Goal: Communication & Community: Connect with others

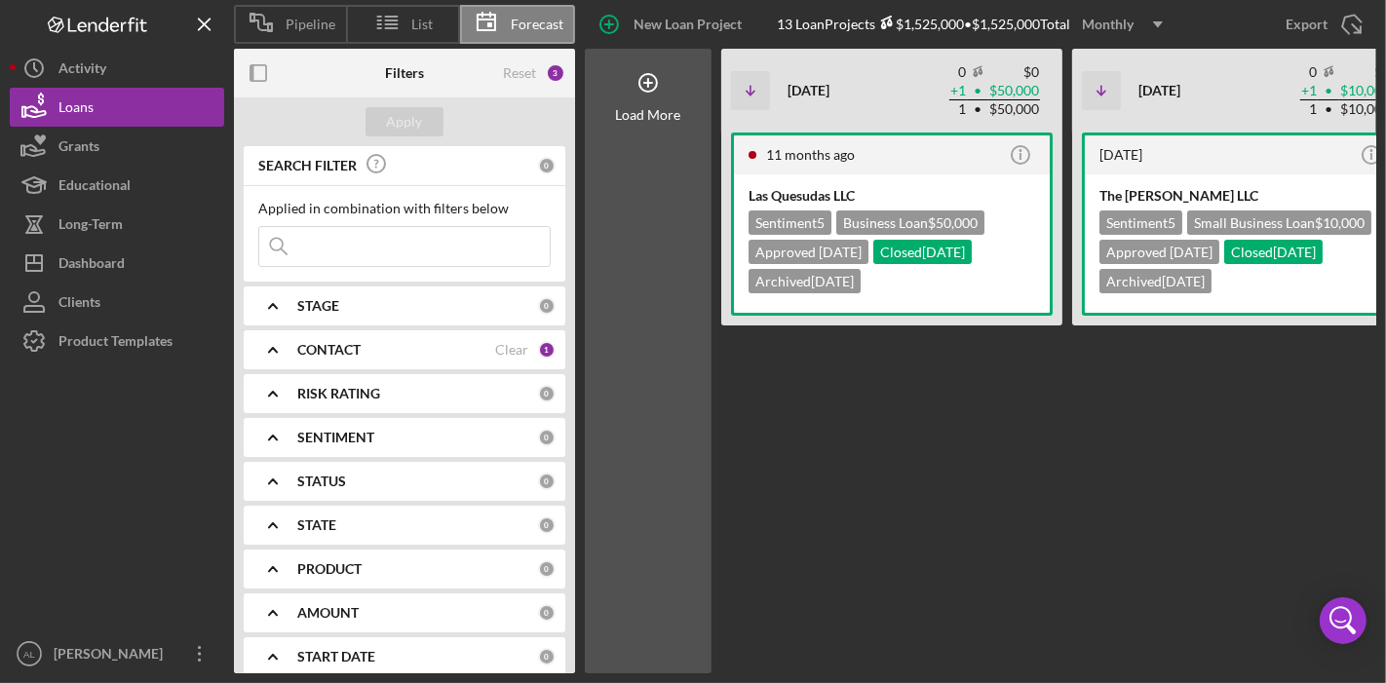
scroll to position [216, 0]
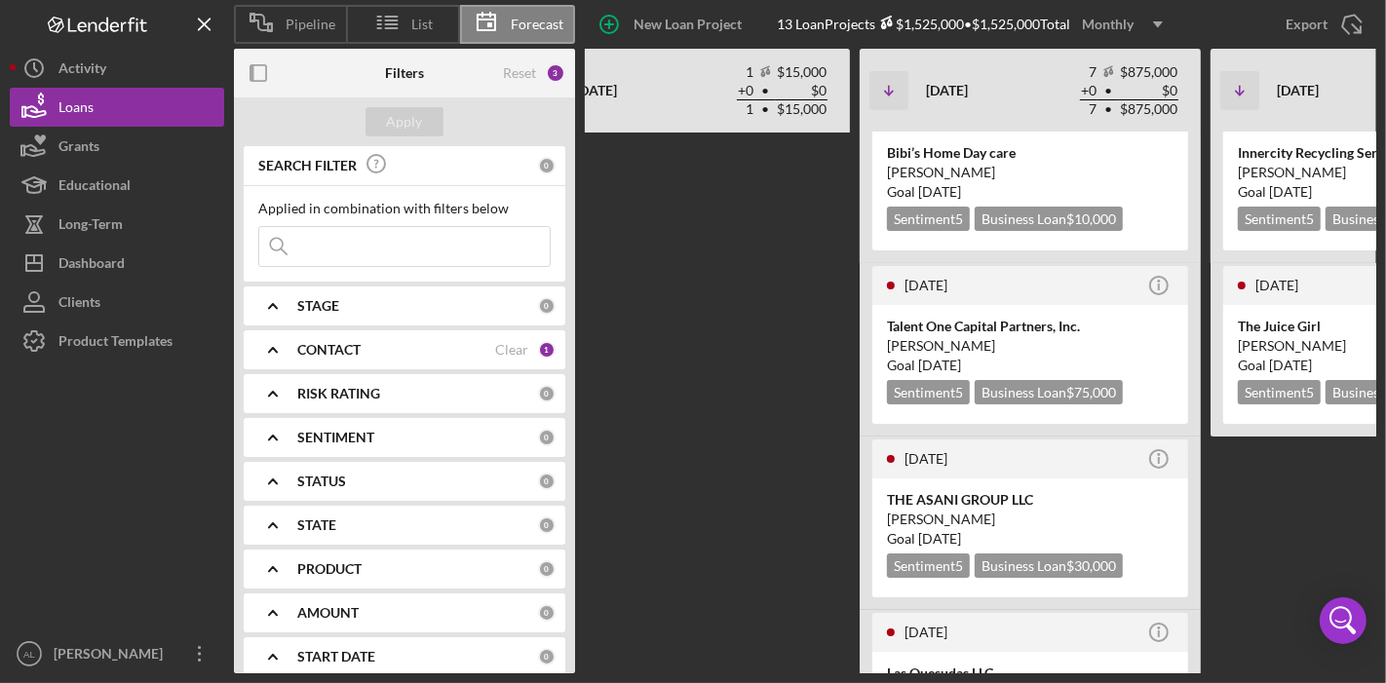
click at [1267, 544] on div "[DATE] Icon/Info Las Quesudas LLC Sentiment 5 Business Loan $50,000 Approved [D…" at bounding box center [796, 403] width 1978 height 541
click at [1280, 511] on div "[DATE] Icon/Info Las Quesudas LLC Sentiment 5 Business Loan $50,000 Approved [D…" at bounding box center [796, 403] width 1978 height 541
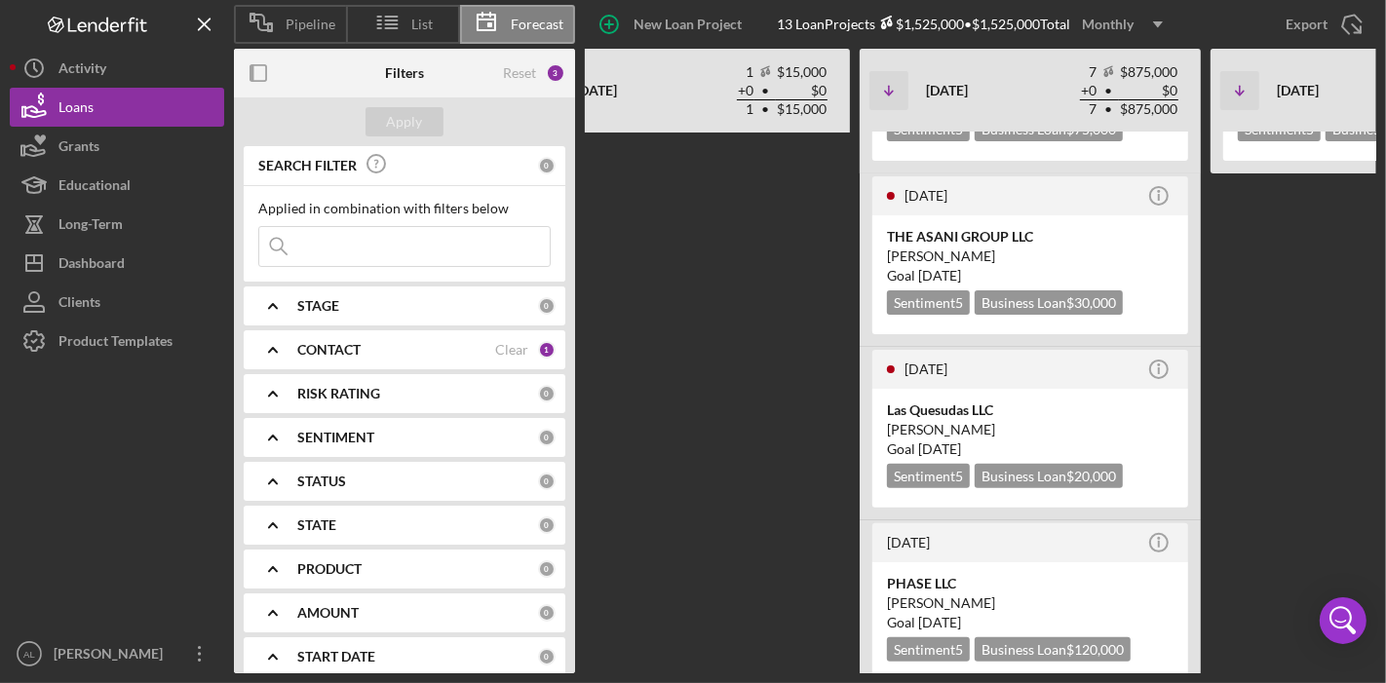
scroll to position [519, 0]
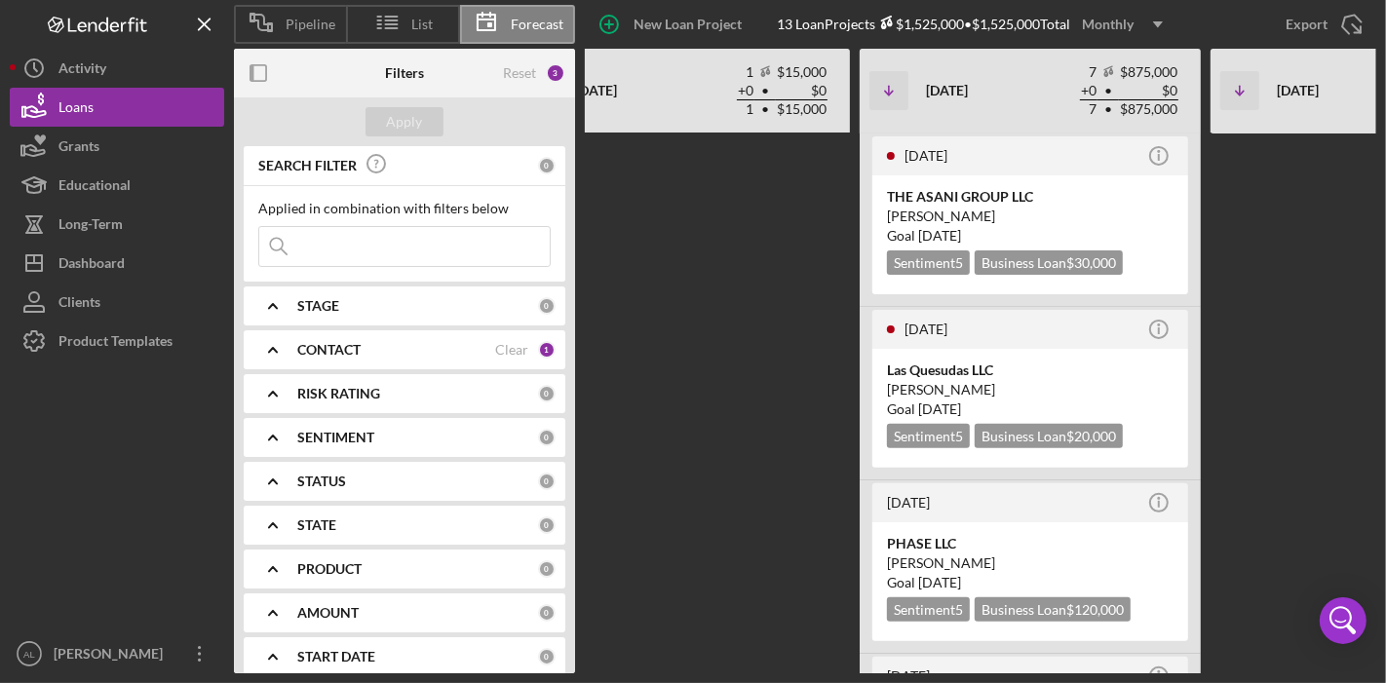
click at [1239, 490] on div "[DATE] Icon/Info Las Quesudas LLC Sentiment 5 Business Loan $50,000 Approved [D…" at bounding box center [796, 403] width 1978 height 541
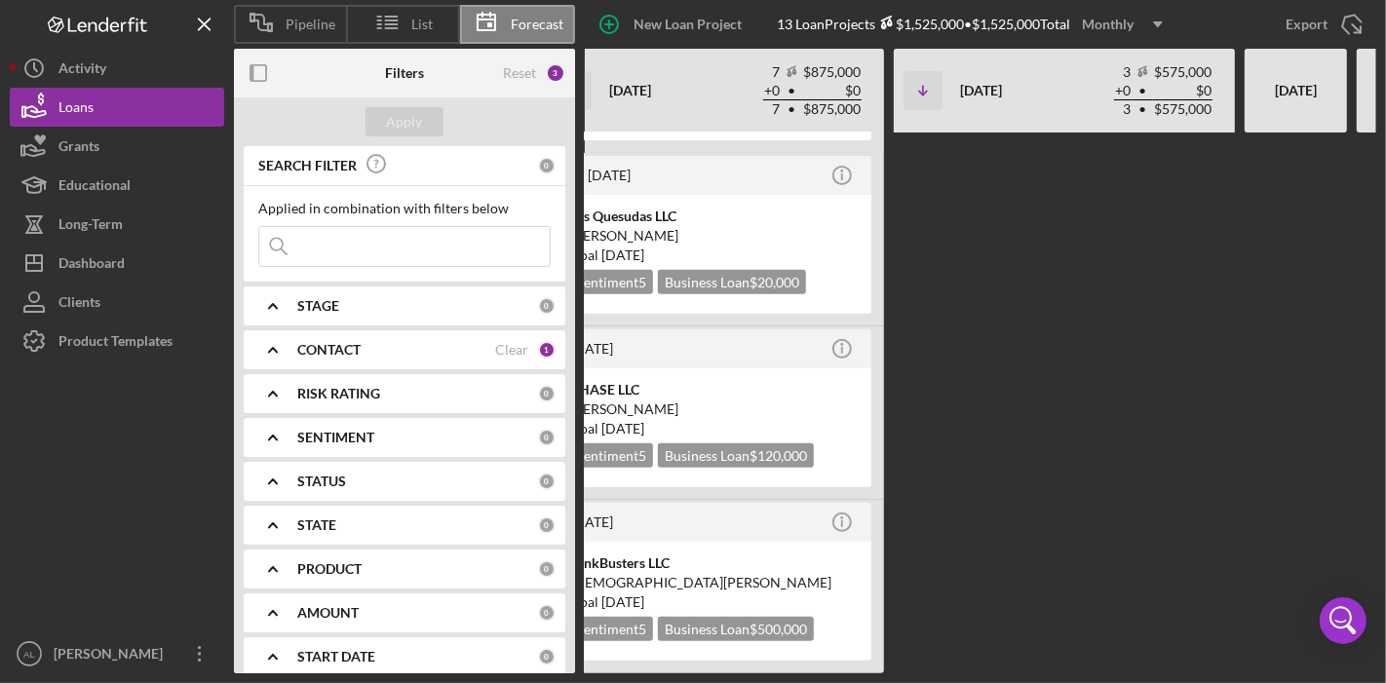
scroll to position [0, 1235]
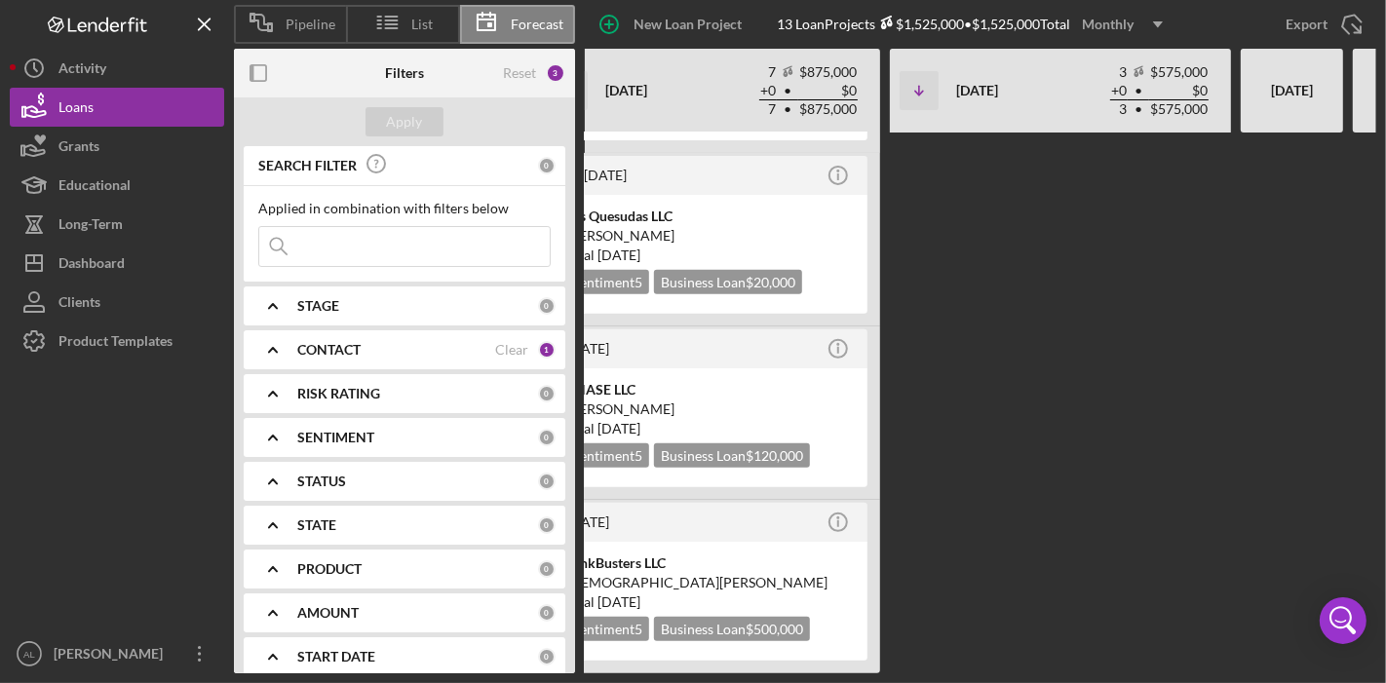
click at [1208, 541] on div "[DATE] Icon/Info Las Quesudas LLC Sentiment 5 Business Loan $50,000 Approved [D…" at bounding box center [475, 403] width 1978 height 541
click at [966, 518] on div "[DATE] Icon/Info Las Quesudas LLC Sentiment 5 Business Loan $50,000 Approved [D…" at bounding box center [475, 403] width 1978 height 541
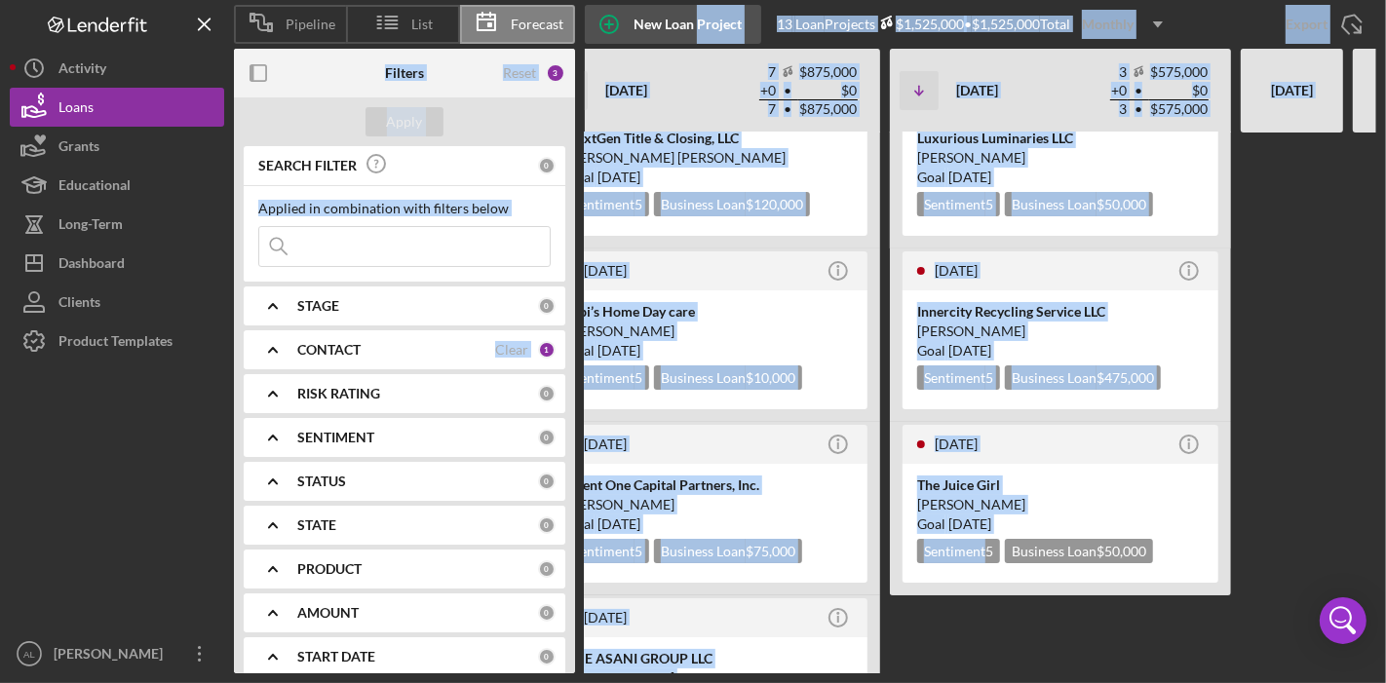
scroll to position [0, 0]
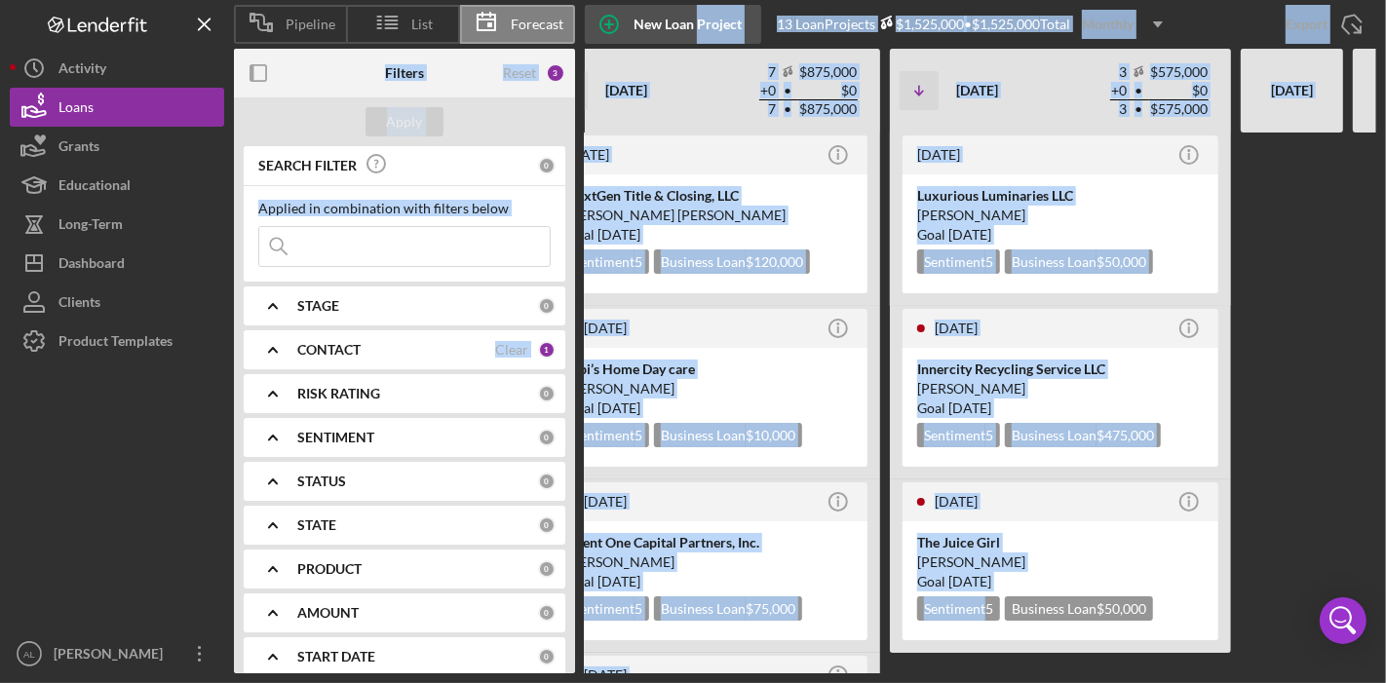
drag, startPoint x: 966, startPoint y: 518, endPoint x: 733, endPoint y: 16, distance: 554.1
click at [733, 16] on div "Pipeline List Forecast New Loan Project 13 Loan Projects $1,525,000 • $1,525,00…" at bounding box center [693, 336] width 1366 height 673
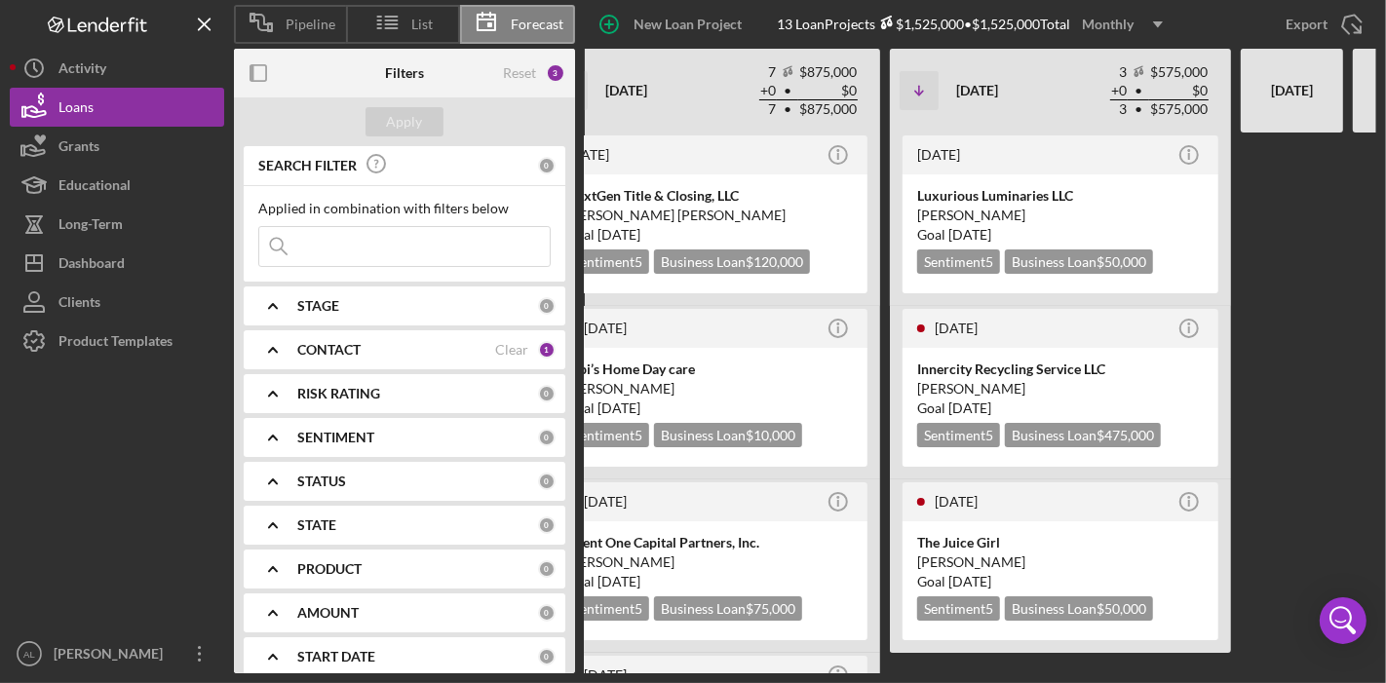
click at [1283, 261] on div at bounding box center [1291, 403] width 102 height 541
click at [357, 343] on b "CONTACT" at bounding box center [328, 350] width 63 height 16
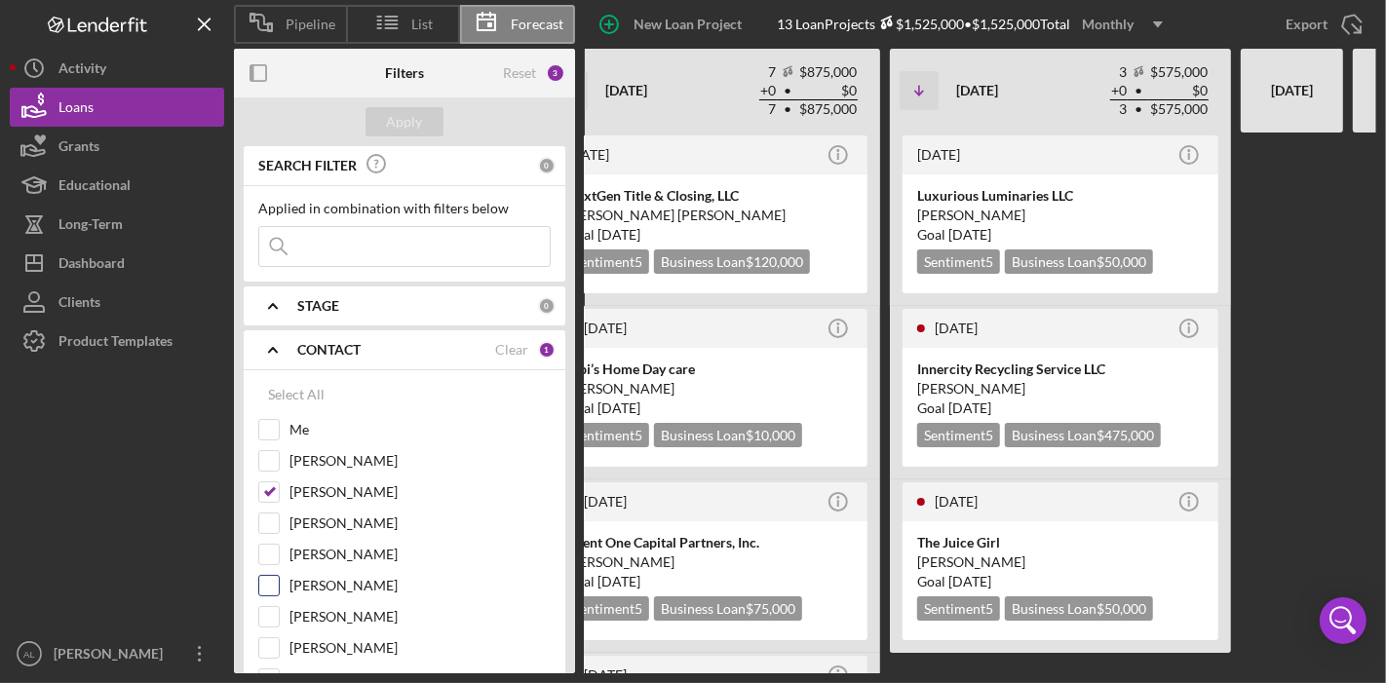
click at [273, 577] on input "[PERSON_NAME]" at bounding box center [268, 585] width 19 height 19
checkbox input "true"
click at [272, 495] on input "[PERSON_NAME]" at bounding box center [268, 491] width 19 height 19
checkbox input "false"
click at [392, 124] on div "Apply" at bounding box center [405, 121] width 36 height 29
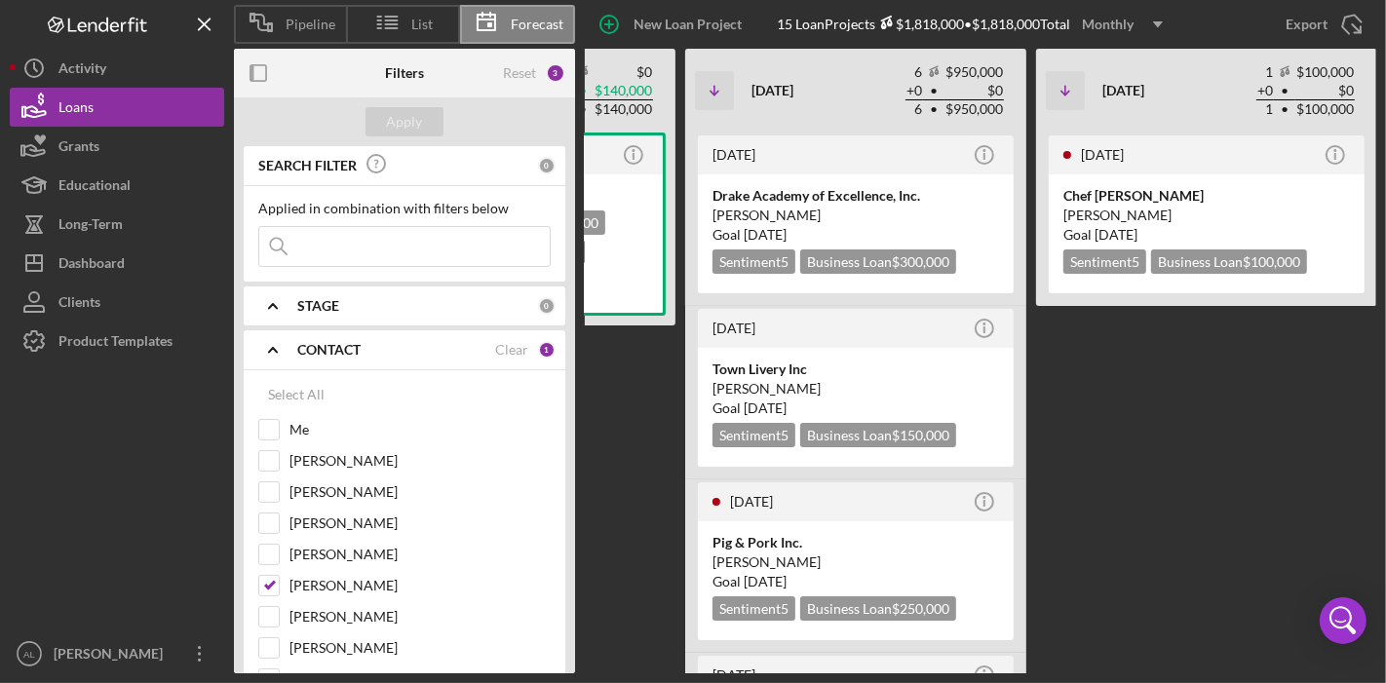
scroll to position [0, 859]
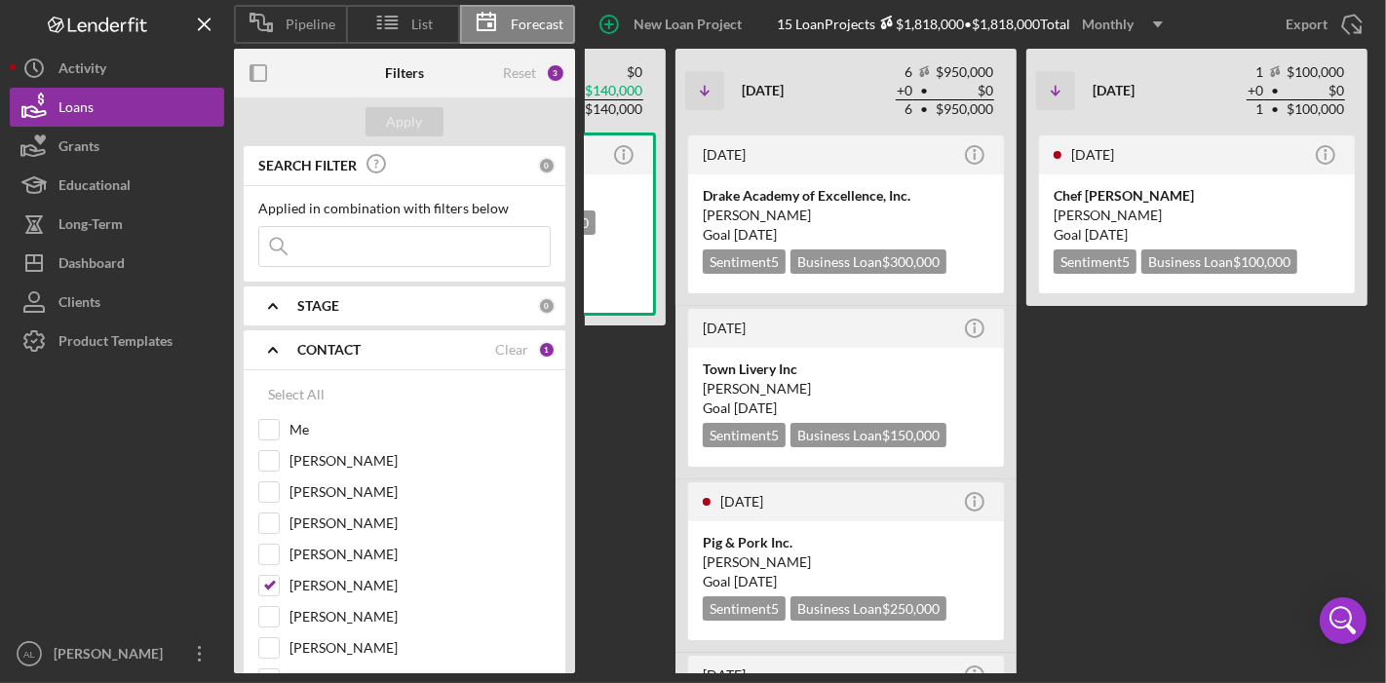
click at [1086, 463] on div "[DATE] Icon/Info Chef [PERSON_NAME] [PERSON_NAME] Goal [DATE] Sentiment 5 Busin…" at bounding box center [1196, 403] width 341 height 541
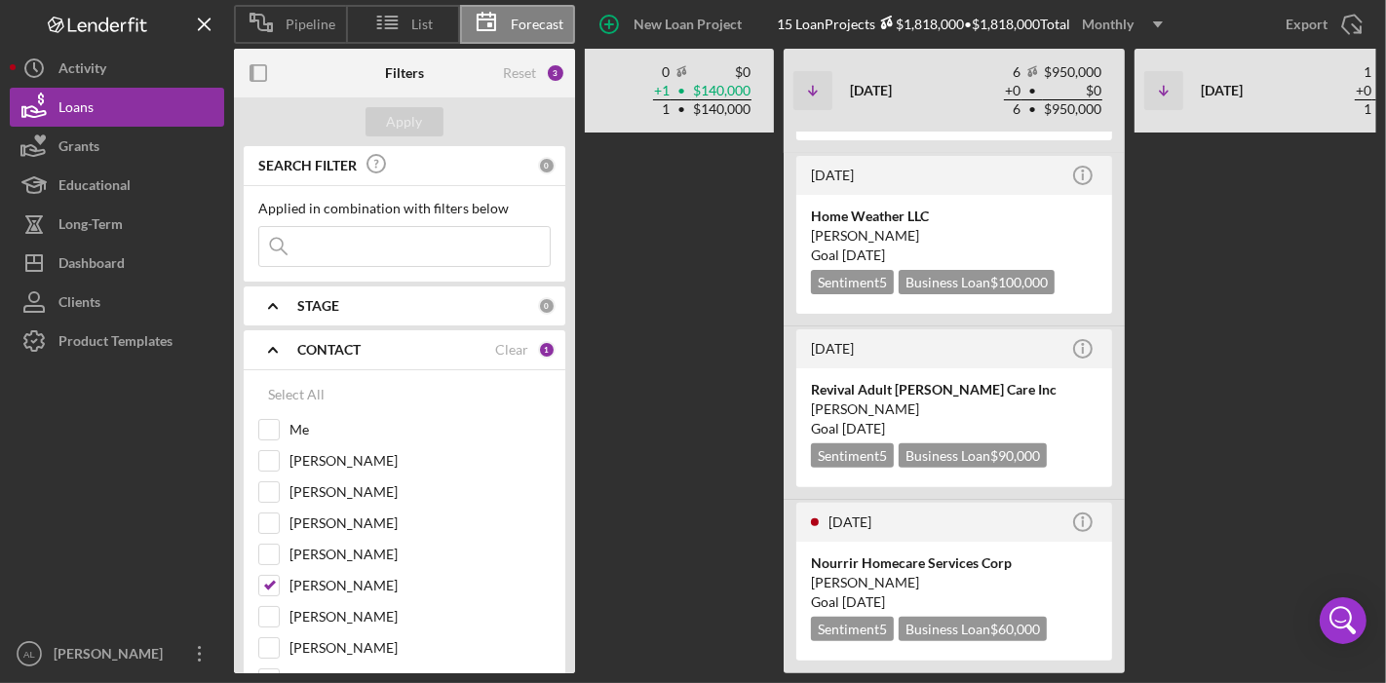
scroll to position [0, 681]
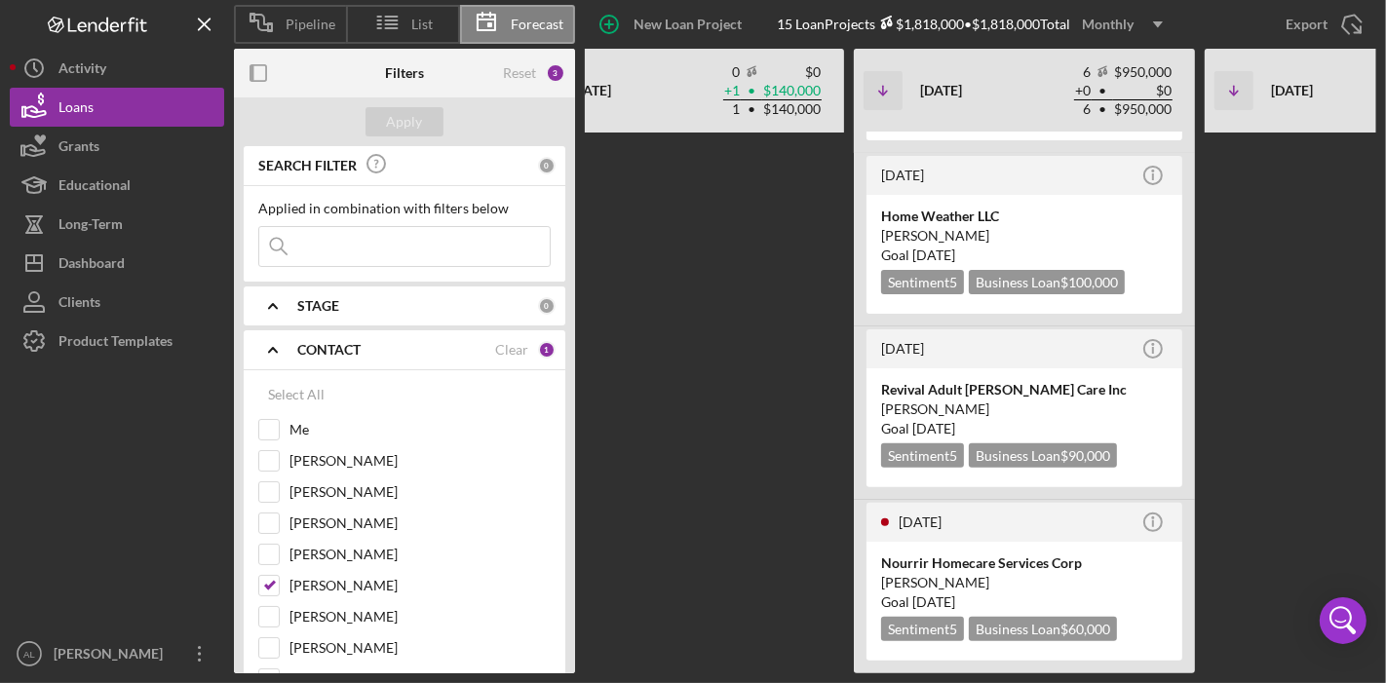
click at [759, 392] on div "[DATE] Icon/Info Dream Driving School LLC Sentiment 5 Business Loan $90,000 App…" at bounding box center [973, 403] width 1866 height 541
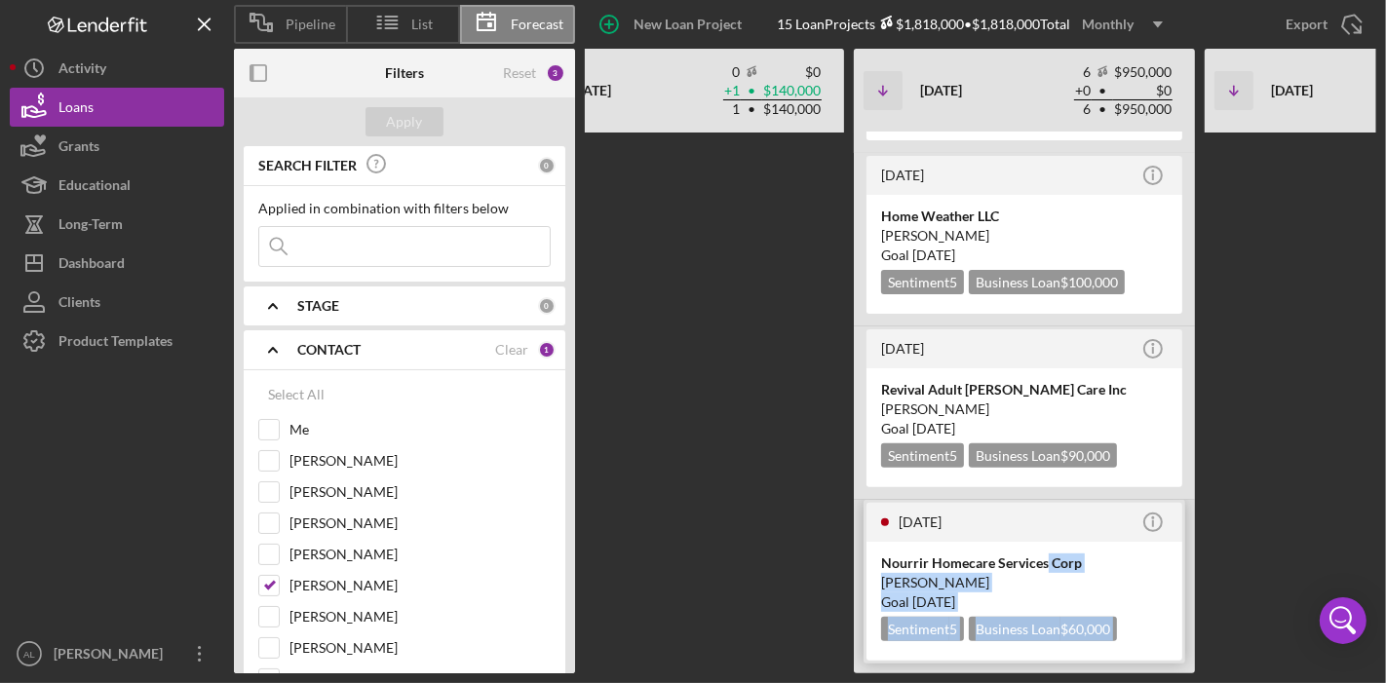
drag, startPoint x: 1247, startPoint y: 440, endPoint x: 1046, endPoint y: 555, distance: 232.2
click at [1046, 555] on div "[DATE] Icon/Info Dream Driving School LLC Sentiment 5 Business Loan $90,000 App…" at bounding box center [973, 403] width 1866 height 541
drag, startPoint x: 1046, startPoint y: 555, endPoint x: 1002, endPoint y: 327, distance: 232.2
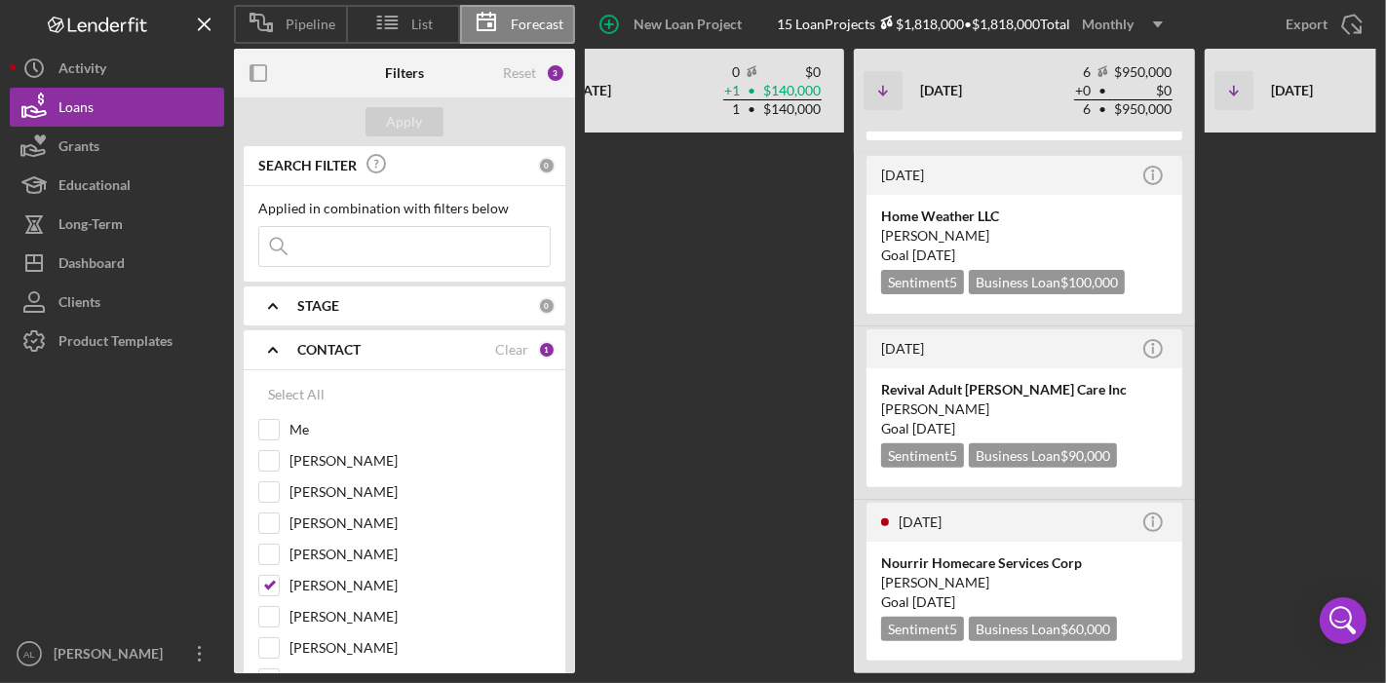
drag, startPoint x: 1002, startPoint y: 327, endPoint x: 846, endPoint y: 306, distance: 157.4
click at [846, 306] on div "[DATE] Icon/Info Dream Driving School LLC Sentiment 5 Business Loan $90,000 App…" at bounding box center [973, 403] width 1866 height 541
click at [967, 346] on div "[DATE] Icon/Info" at bounding box center [1024, 348] width 316 height 39
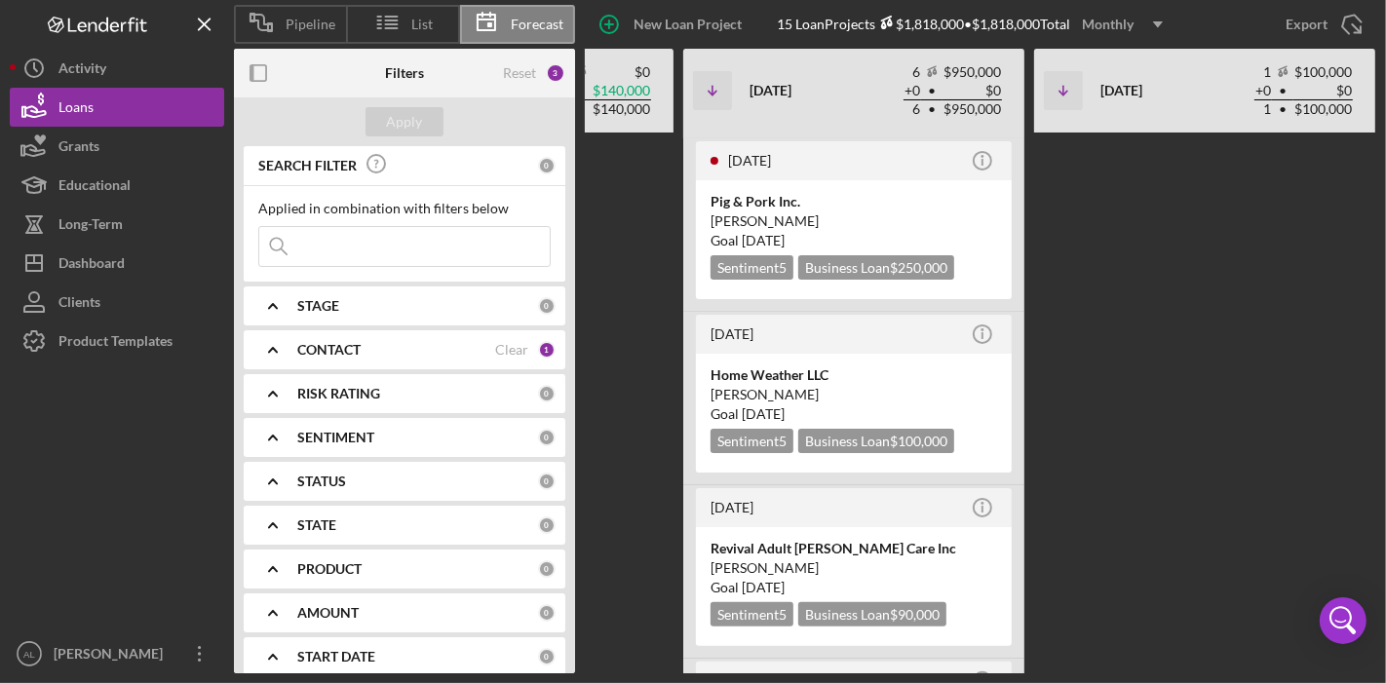
scroll to position [346, 0]
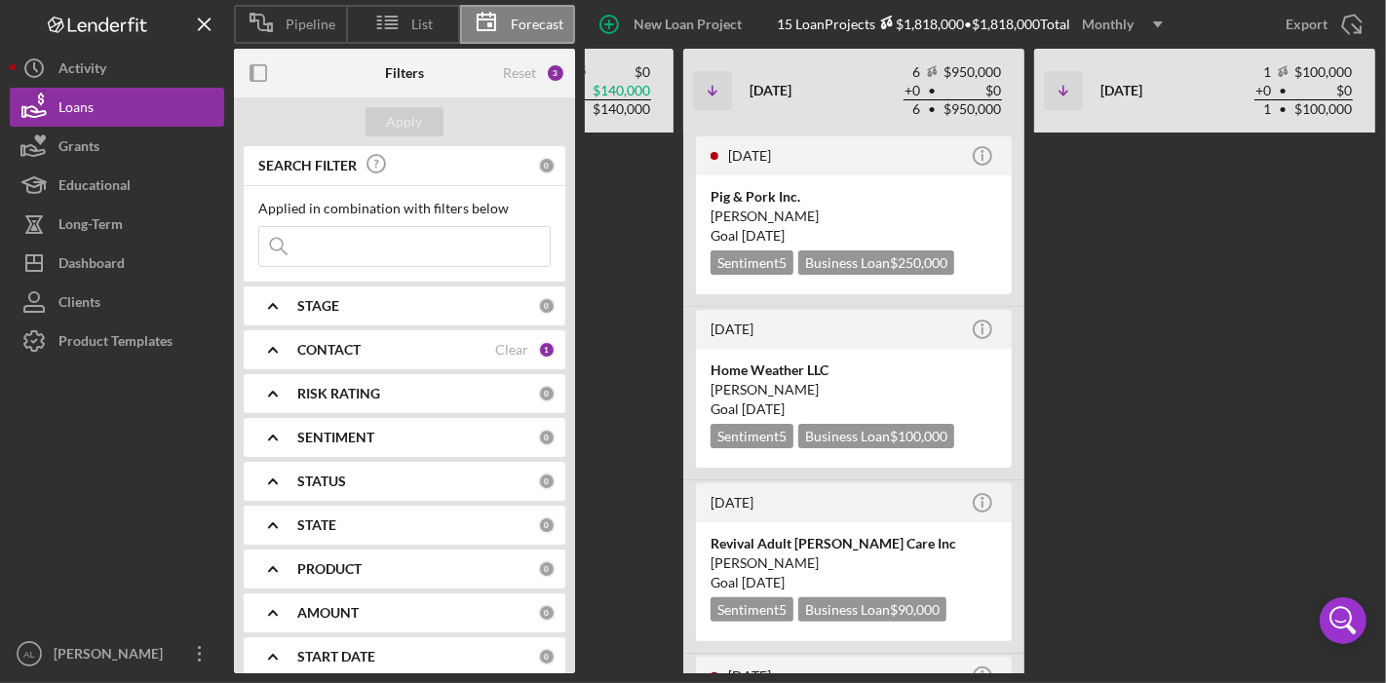
click at [1126, 451] on div "[DATE] Icon/Info Dream Driving School LLC Sentiment 5 Business Loan $90,000 App…" at bounding box center [802, 403] width 1866 height 541
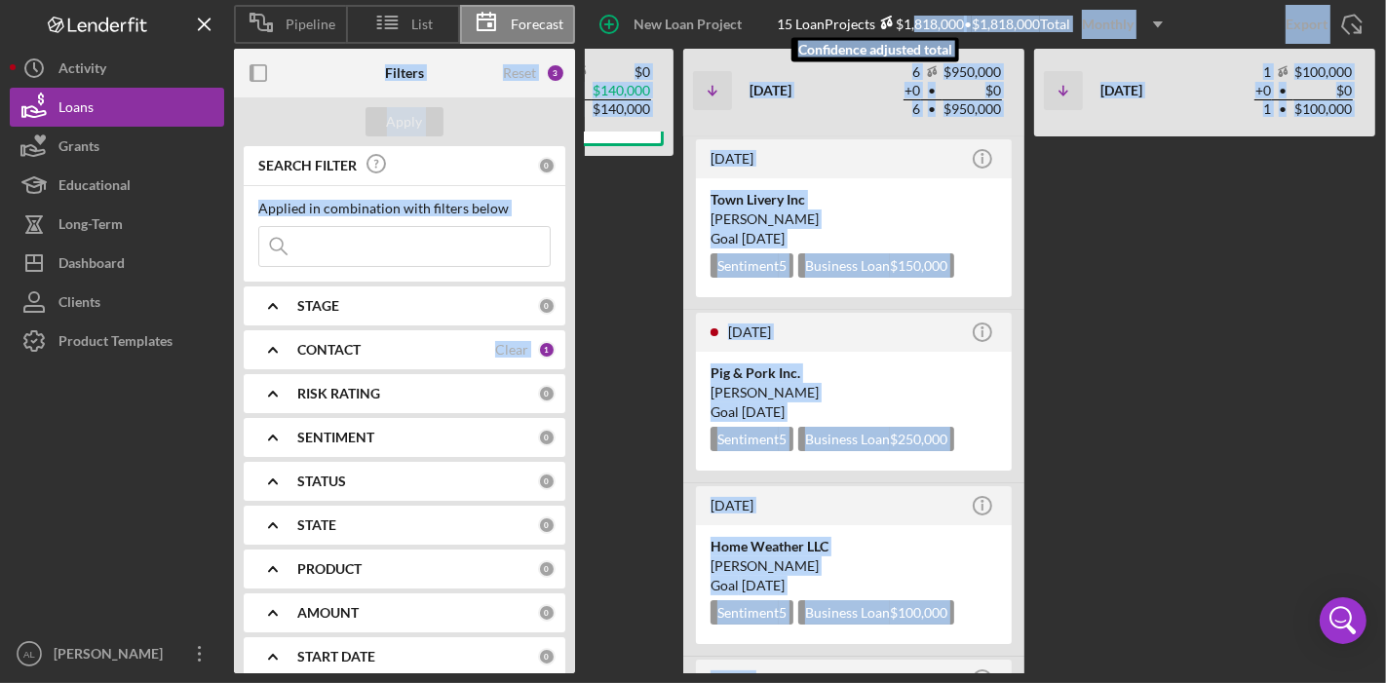
scroll to position [0, 0]
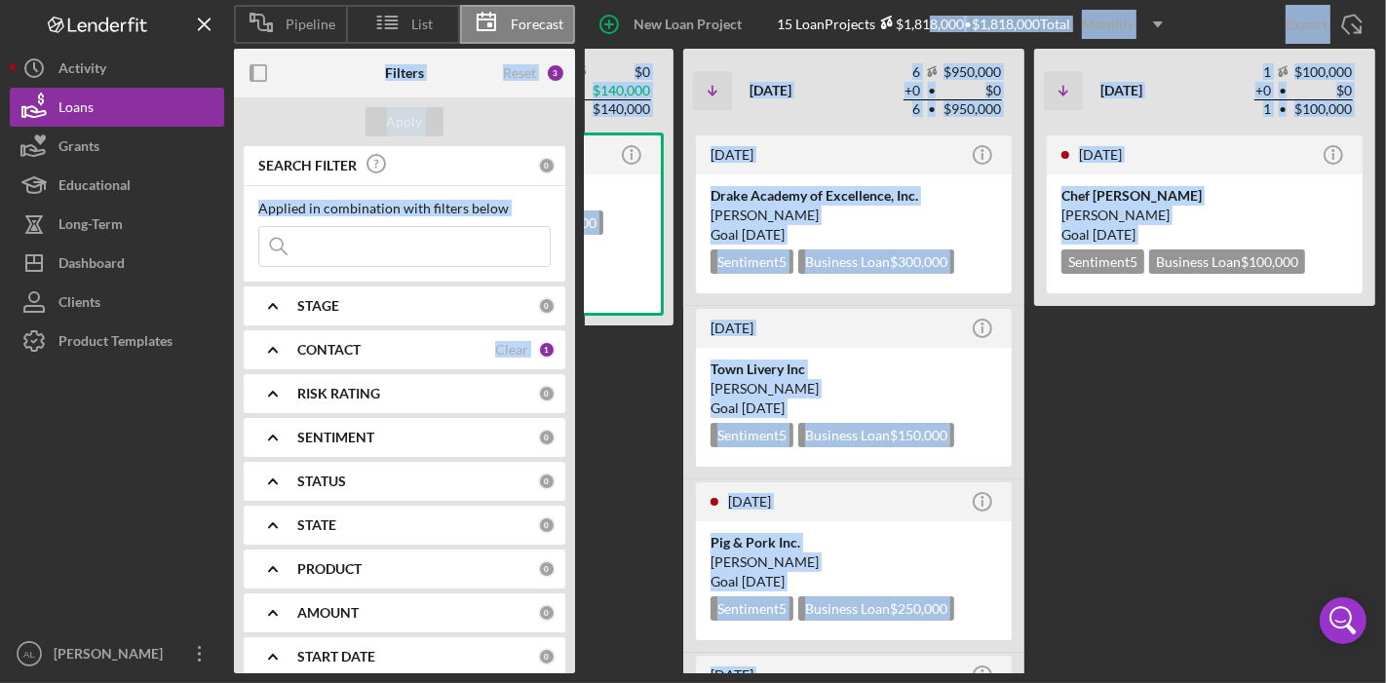
drag, startPoint x: 1060, startPoint y: 572, endPoint x: 930, endPoint y: -29, distance: 615.2
click at [930, 0] on html "Pipeline List Forecast New Loan Project 15 Loan Projects $1,818,000 • $1,818,00…" at bounding box center [693, 341] width 1386 height 683
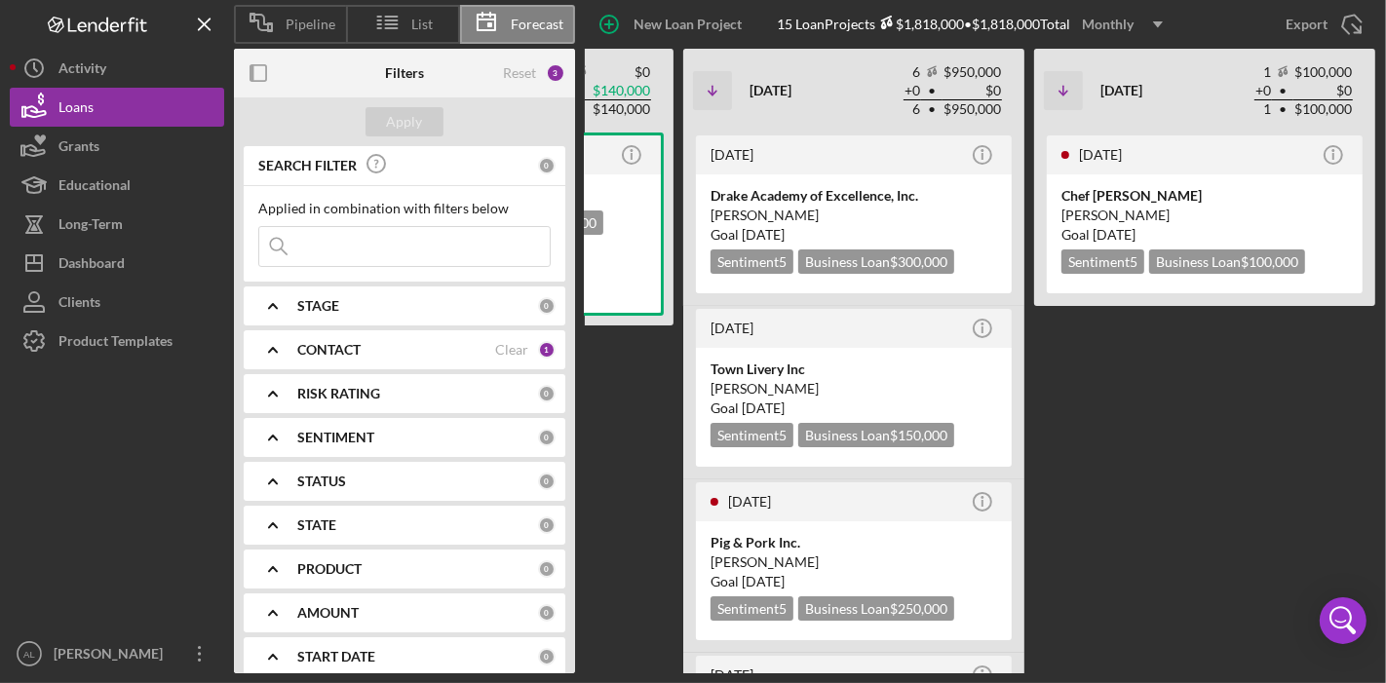
click at [1163, 358] on div "[DATE] Icon/Info Chef [PERSON_NAME] [PERSON_NAME] Goal [DATE] Sentiment 5 Busin…" at bounding box center [1204, 403] width 341 height 541
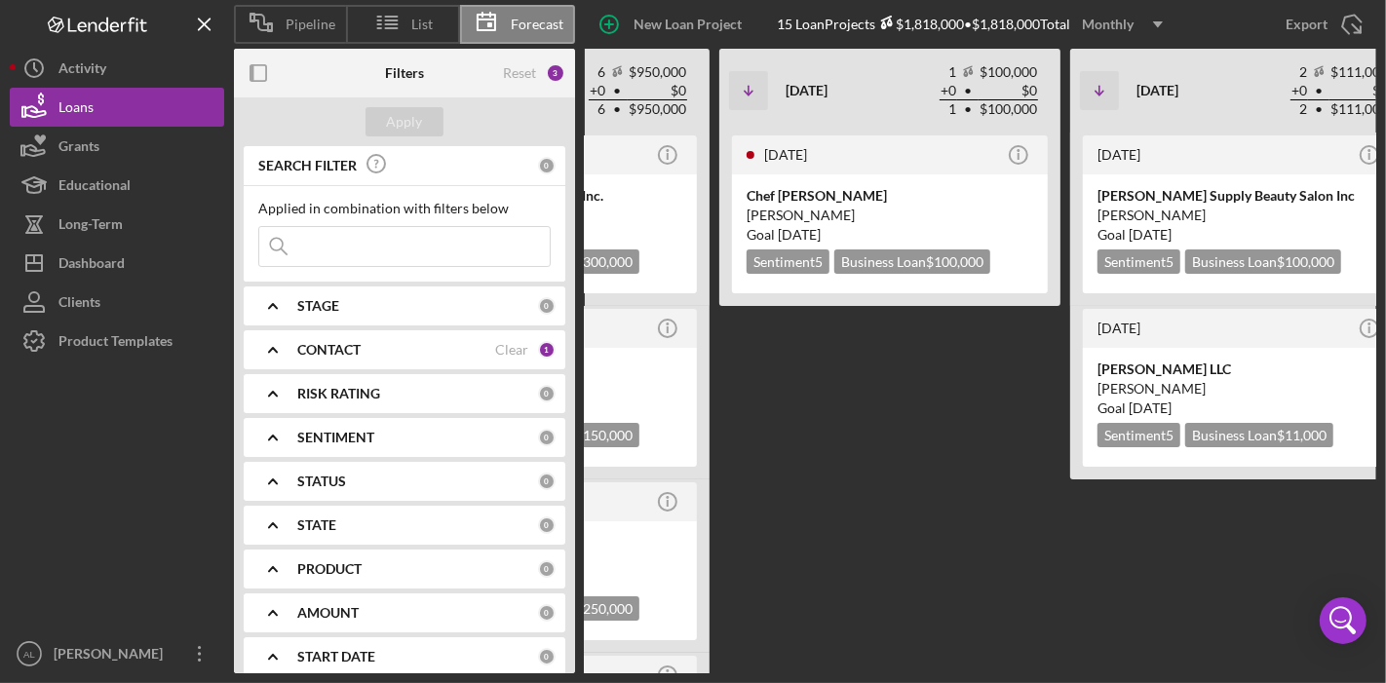
scroll to position [0, 1177]
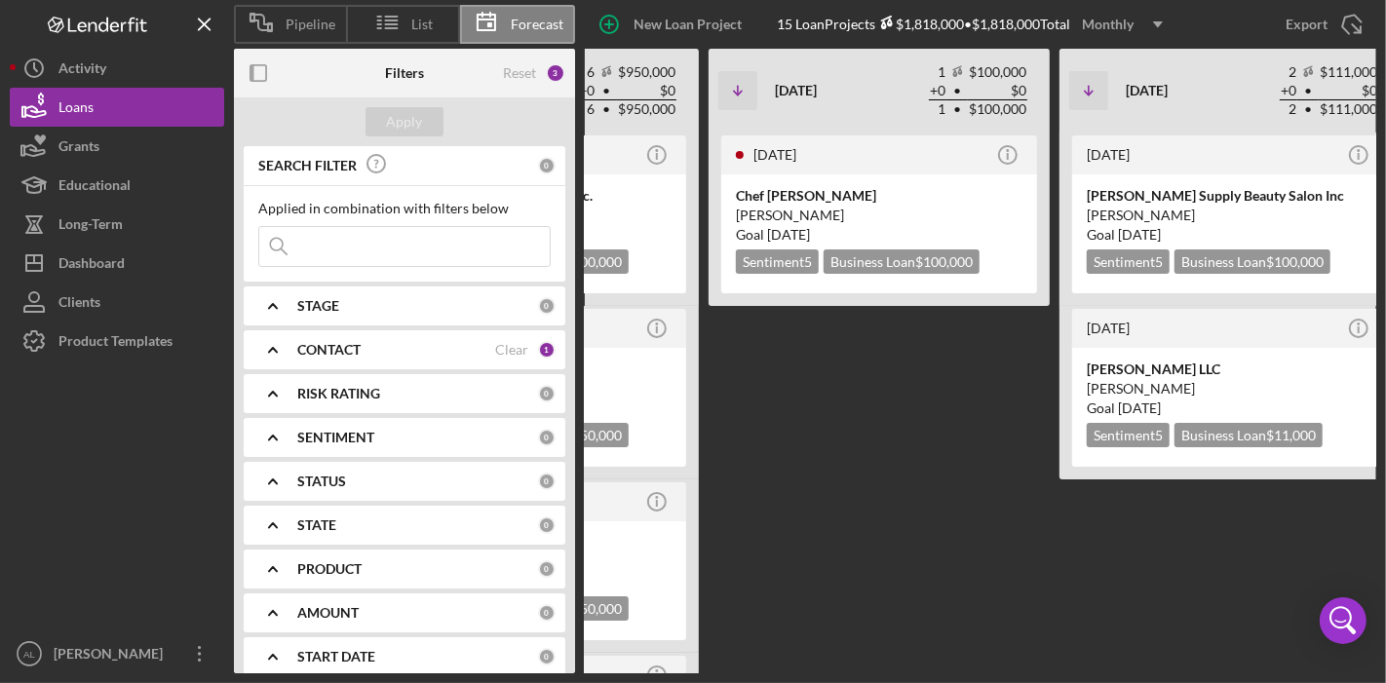
click at [420, 353] on div "CONTACT" at bounding box center [396, 350] width 198 height 16
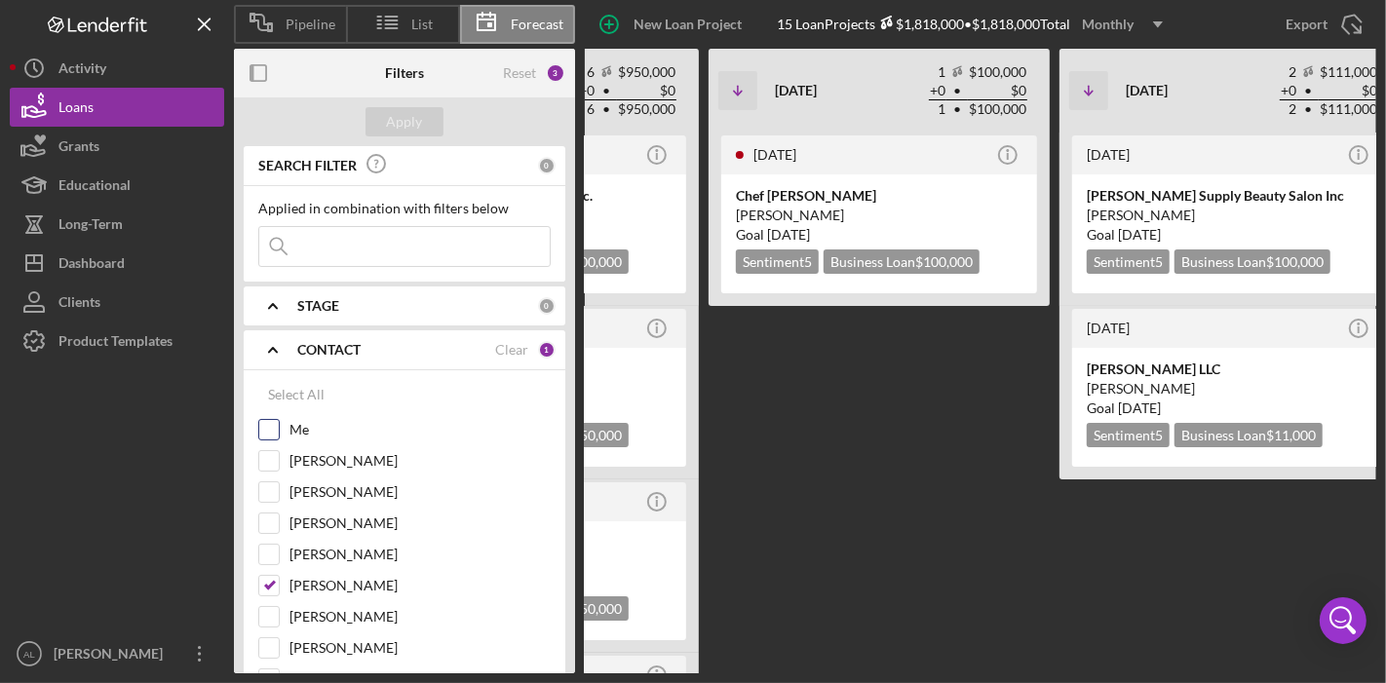
click at [271, 420] on input "Me" at bounding box center [268, 429] width 19 height 19
checkbox input "true"
click at [269, 576] on input "[PERSON_NAME]" at bounding box center [268, 585] width 19 height 19
checkbox input "false"
click at [410, 115] on div "Apply" at bounding box center [405, 121] width 36 height 29
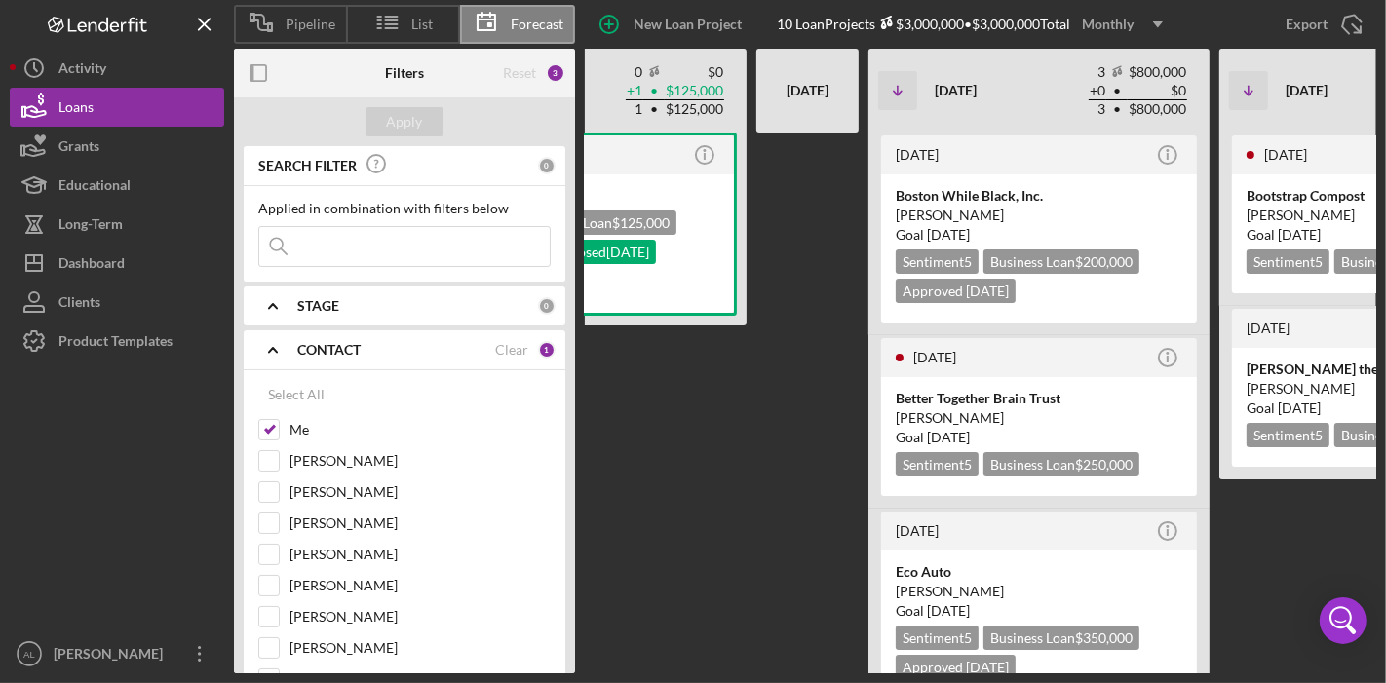
scroll to position [0, 674]
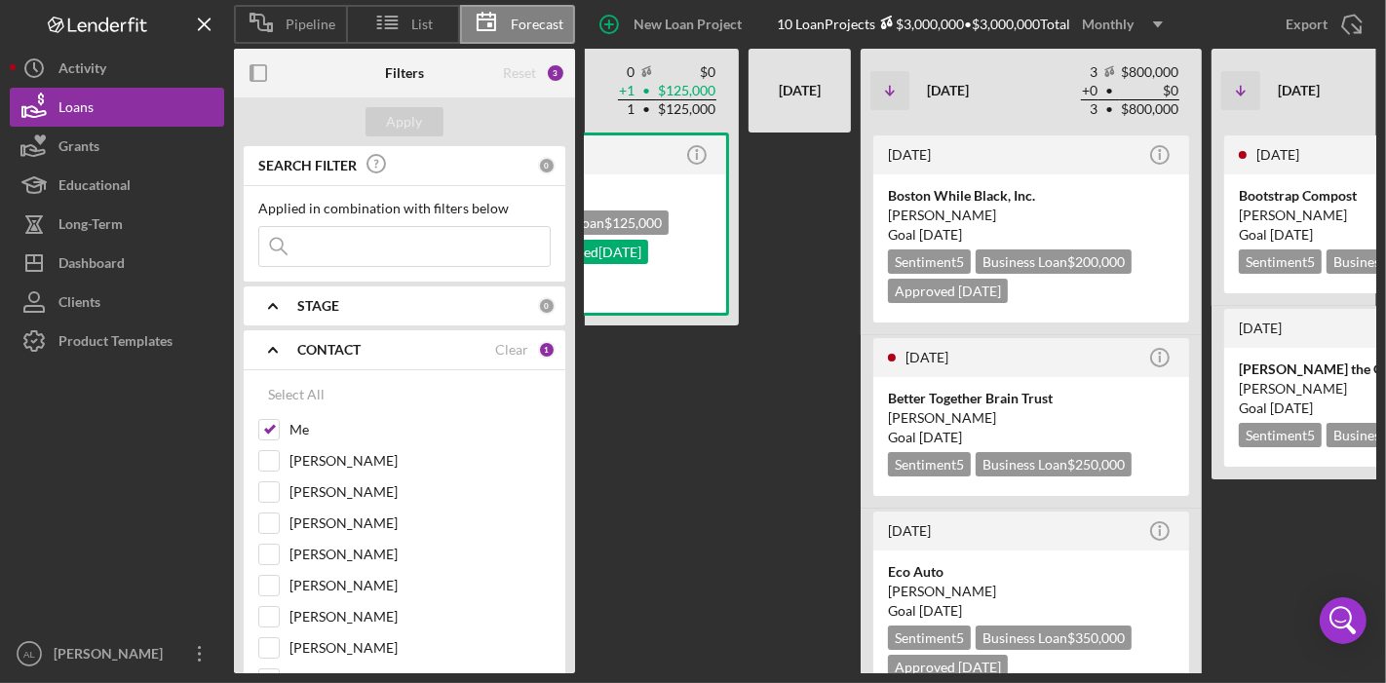
click at [834, 437] on div at bounding box center [799, 403] width 102 height 541
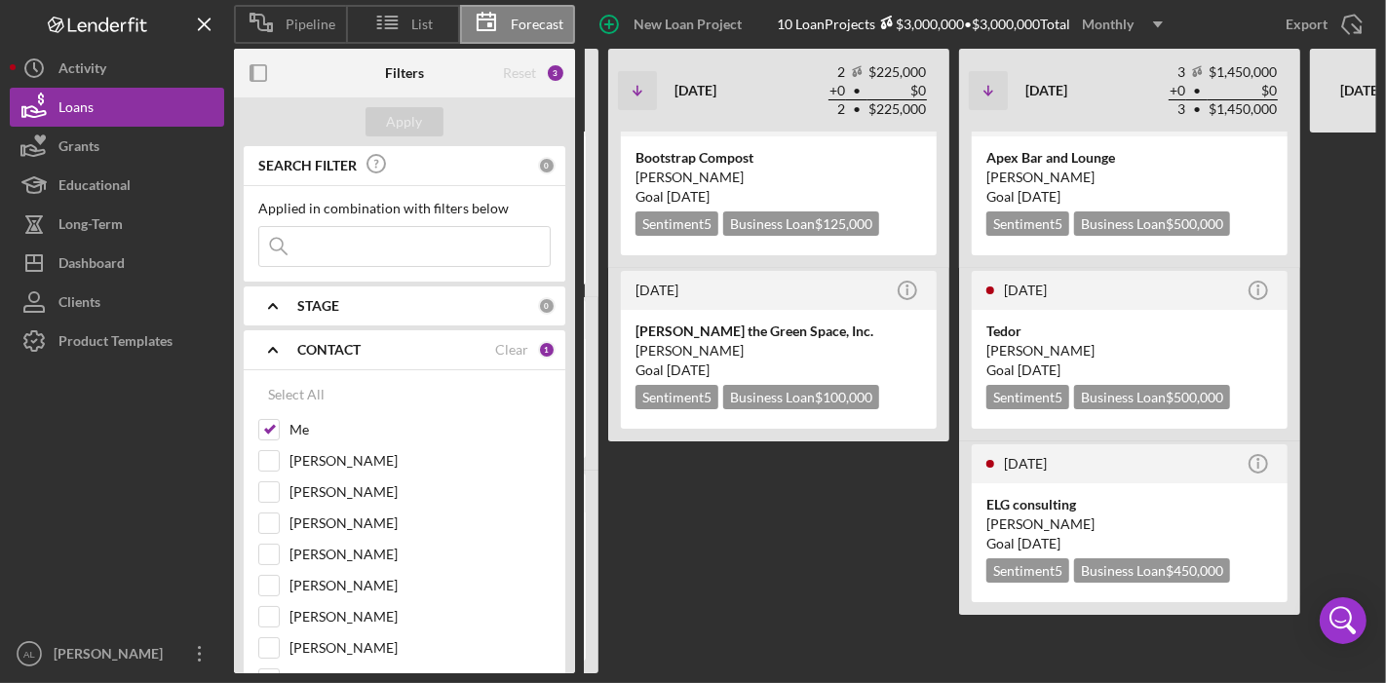
scroll to position [0, 1285]
